Goal: Entertainment & Leisure: Consume media (video, audio)

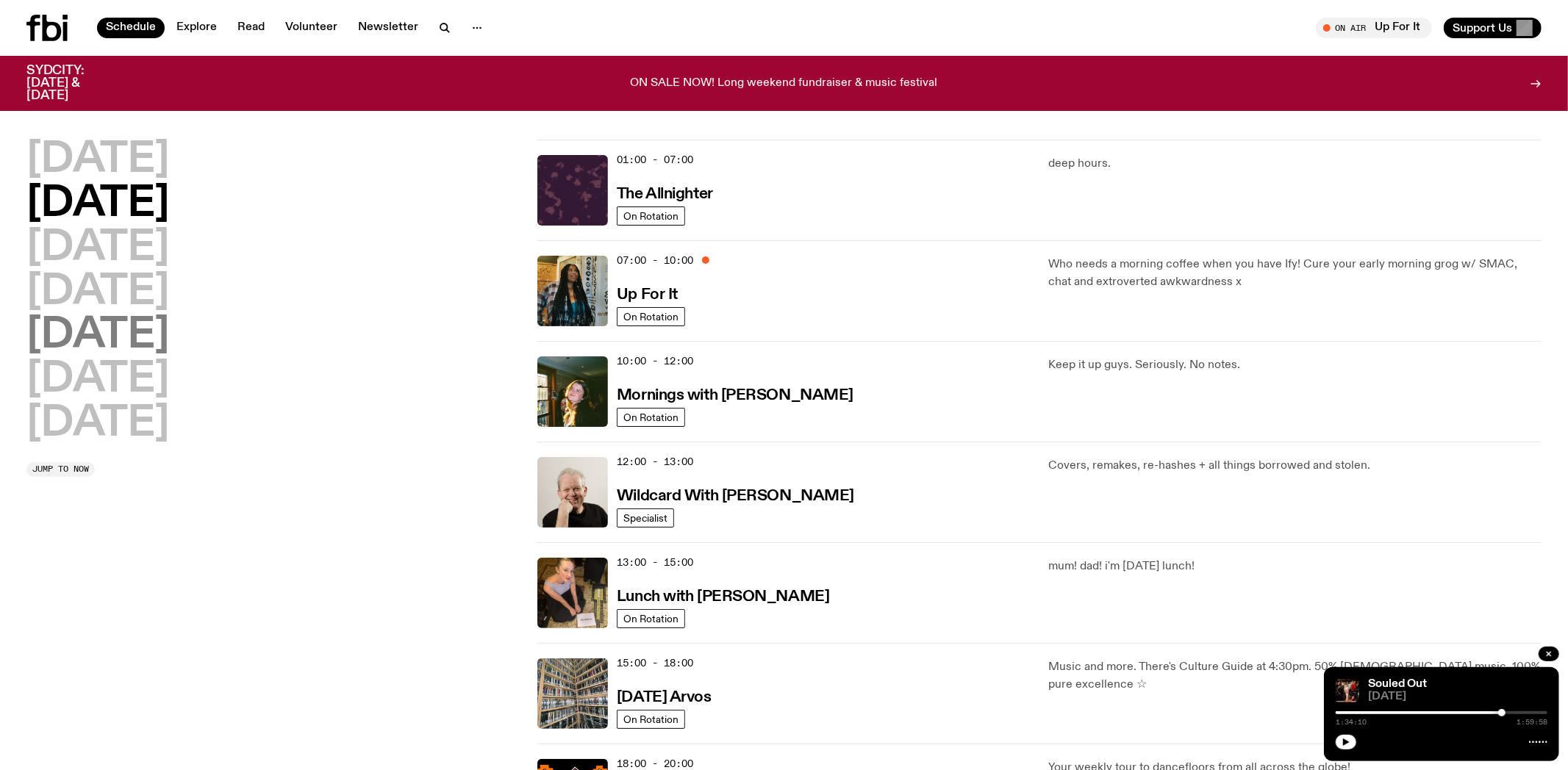
click at [105, 328] on h2 "[DATE]" at bounding box center [98, 336] width 143 height 41
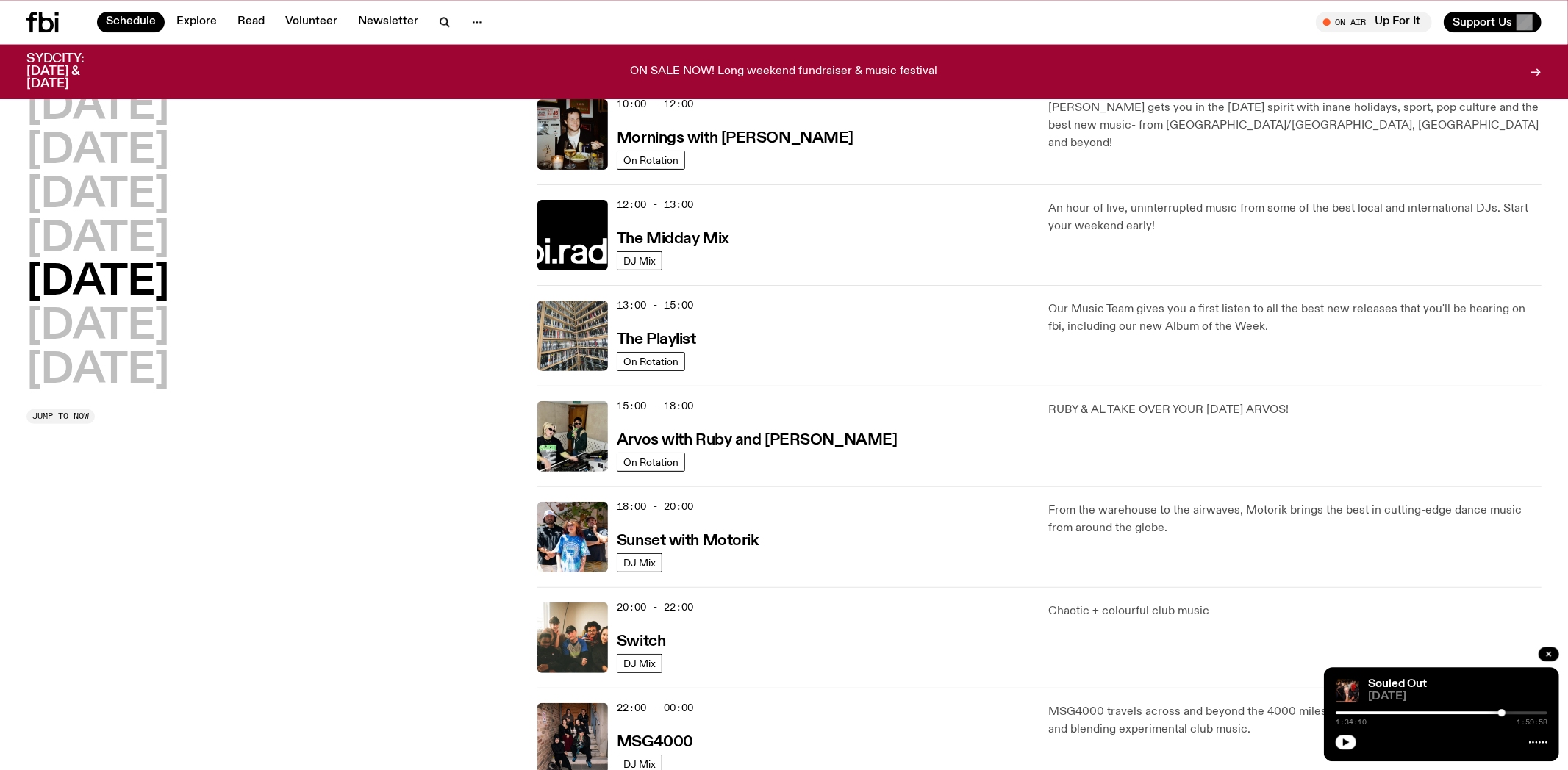
scroll to position [349, 0]
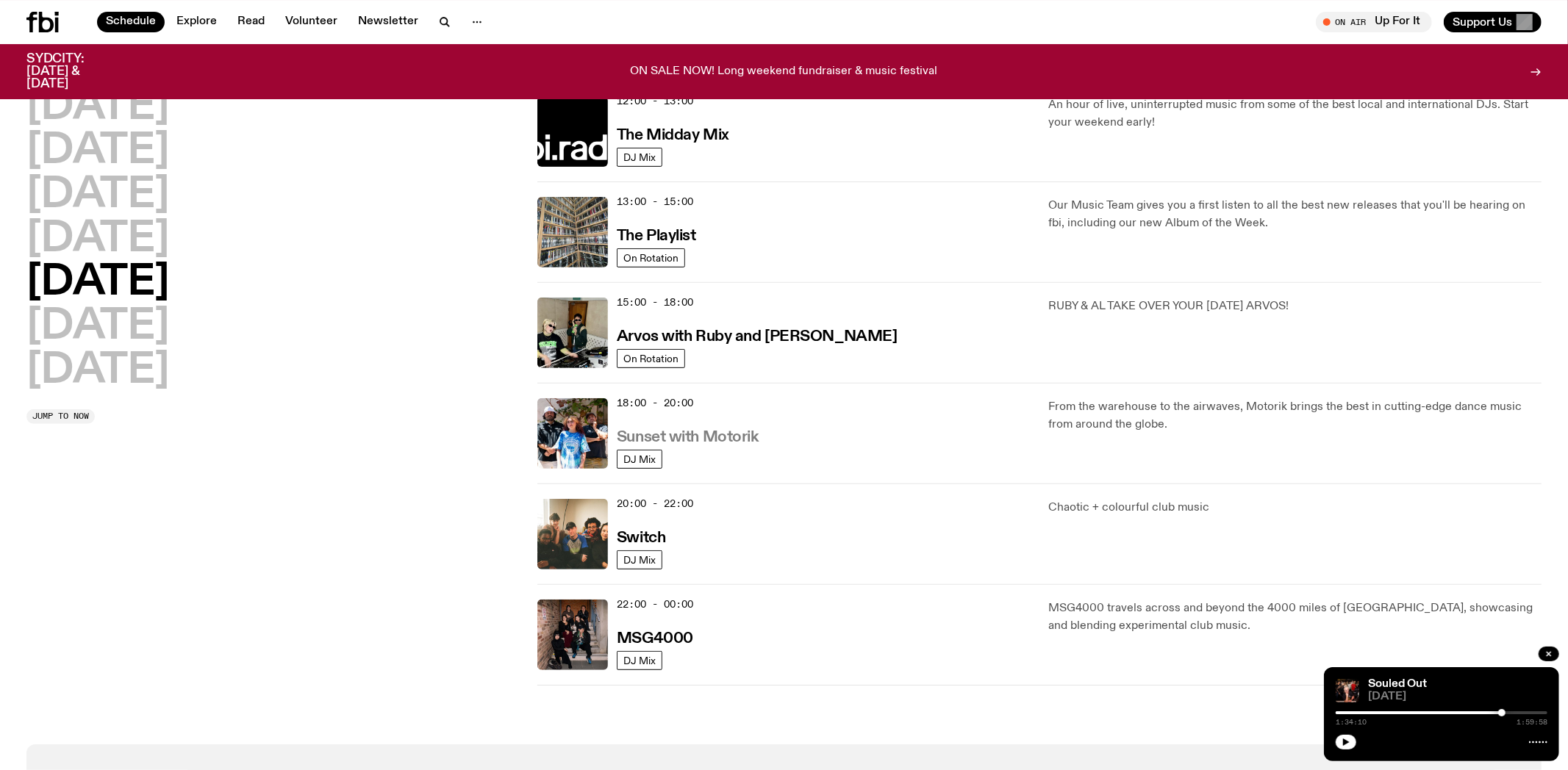
click at [697, 437] on h3 "Sunset with Motorik" at bounding box center [687, 437] width 142 height 15
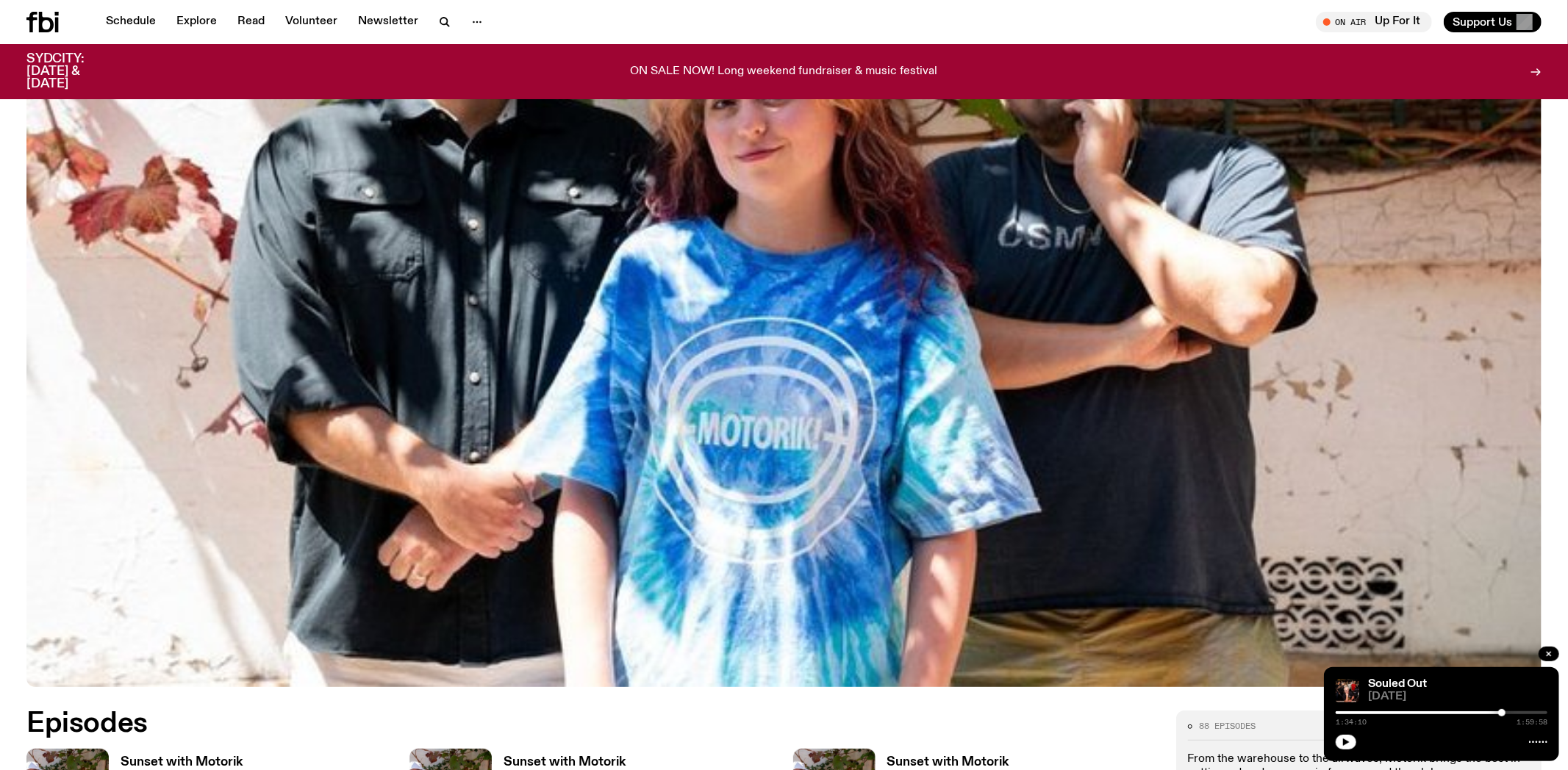
scroll to position [606, 0]
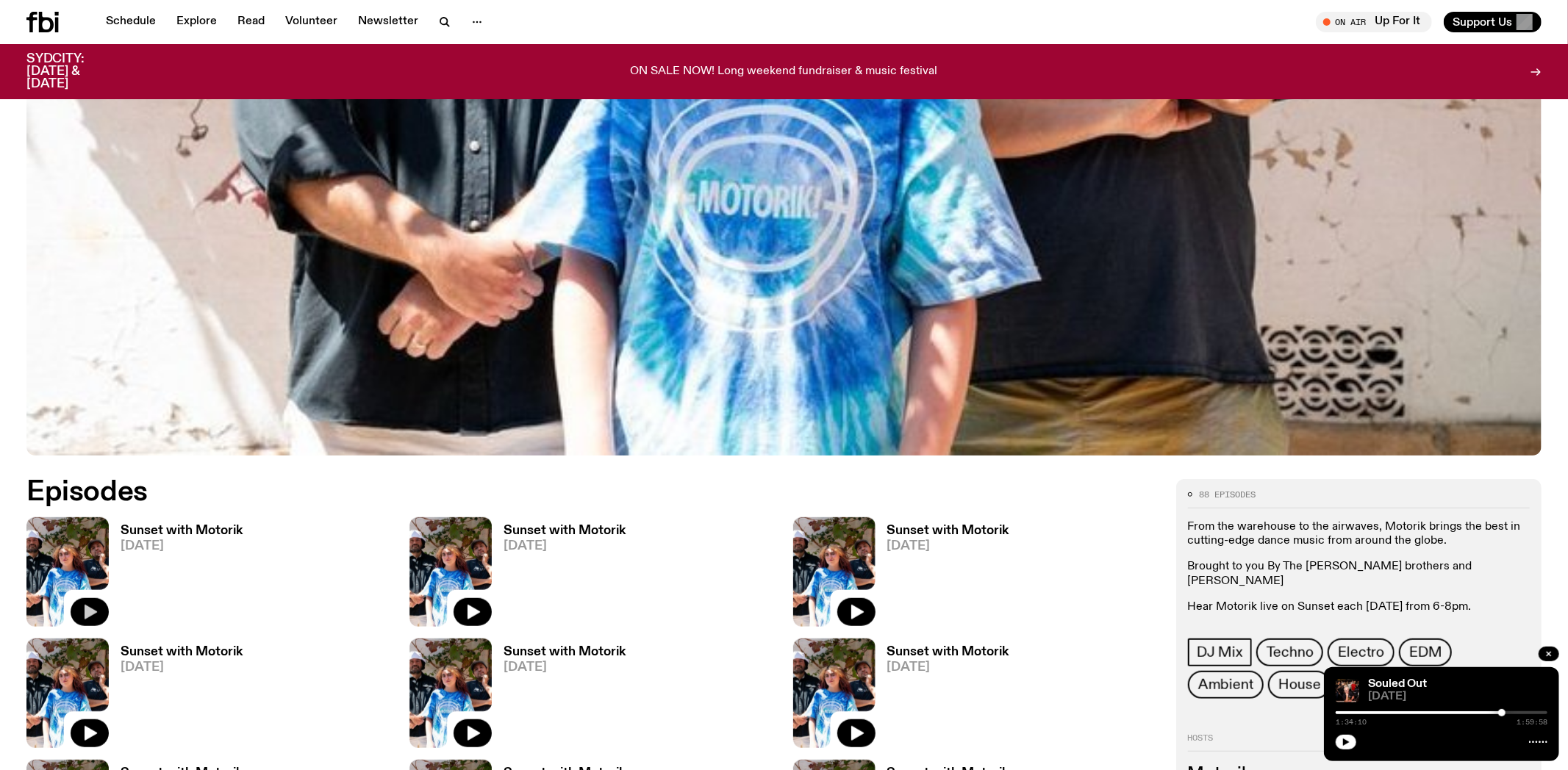
click at [83, 609] on icon "button" at bounding box center [90, 613] width 18 height 18
click at [1342, 739] on icon "button" at bounding box center [1345, 742] width 9 height 9
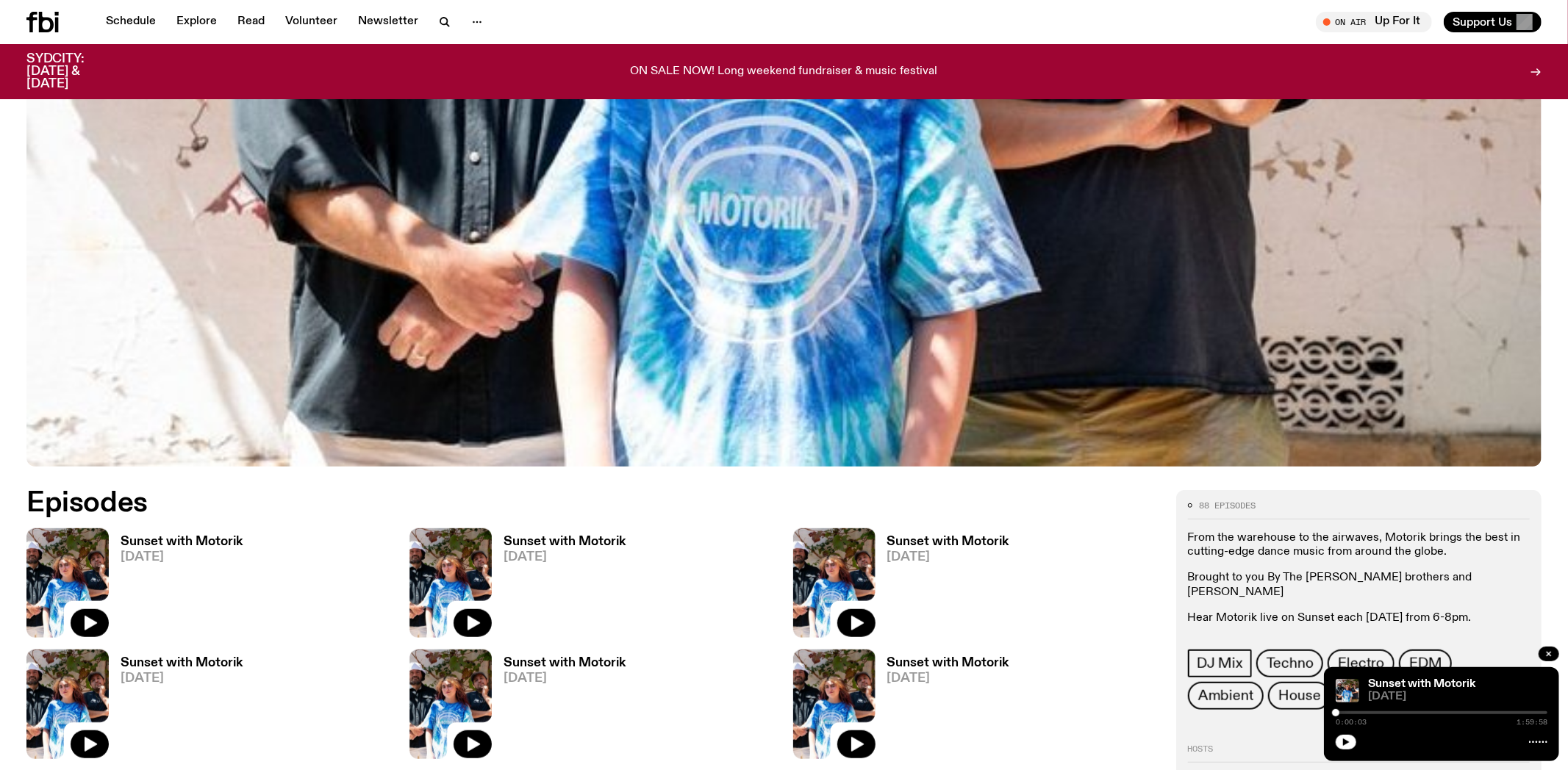
scroll to position [595, 0]
click at [1343, 741] on icon "button" at bounding box center [1345, 742] width 9 height 9
